Goal: Navigation & Orientation: Go to known website

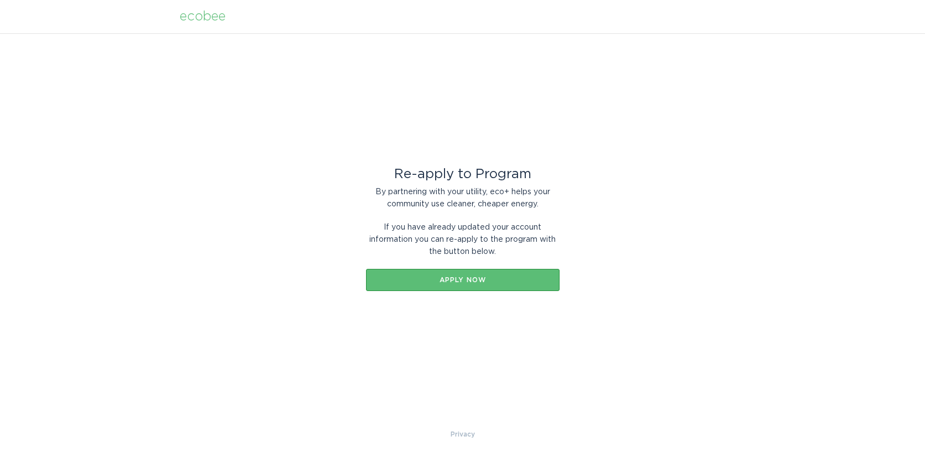
click at [213, 14] on div "ecobee" at bounding box center [203, 17] width 46 height 12
